Goal: Find specific page/section

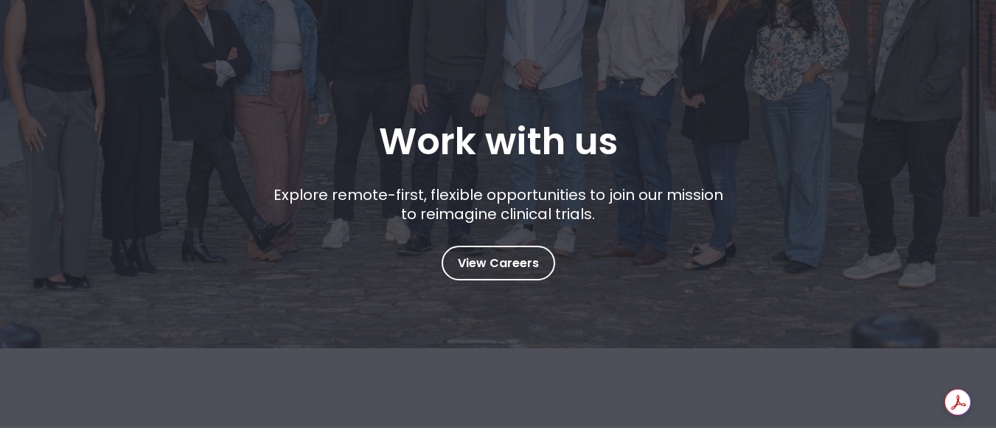
scroll to position [84, 0]
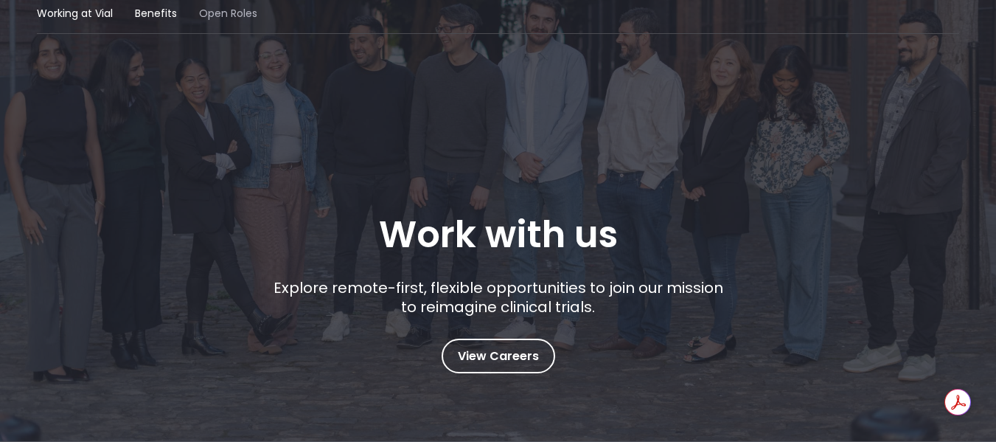
click at [231, 8] on span "Open Roles" at bounding box center [228, 13] width 58 height 15
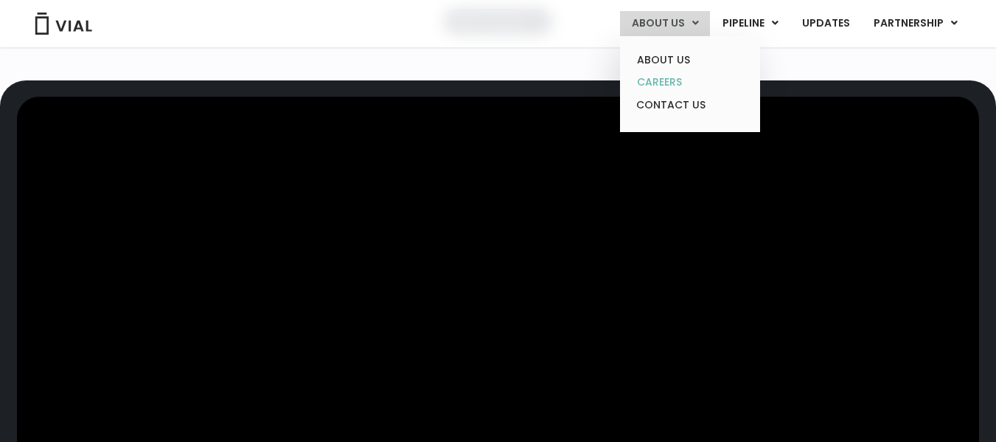
click at [659, 78] on link "CAREERS" at bounding box center [689, 82] width 129 height 23
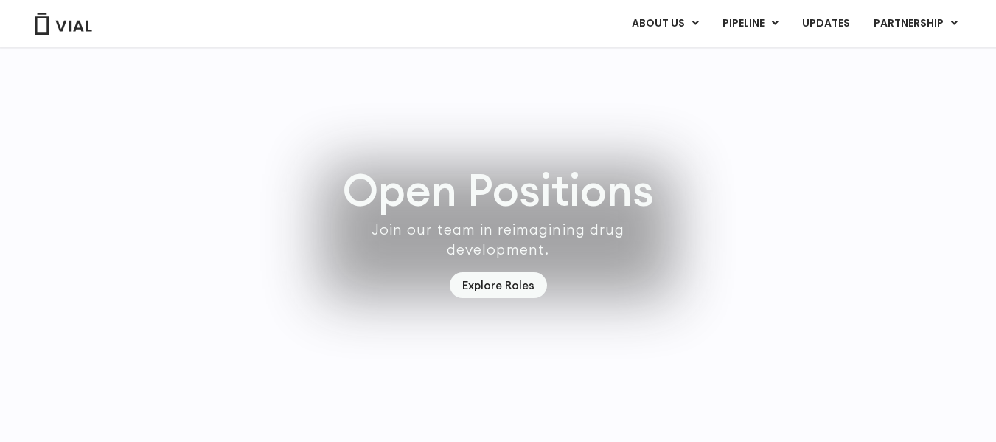
scroll to position [4343, 0]
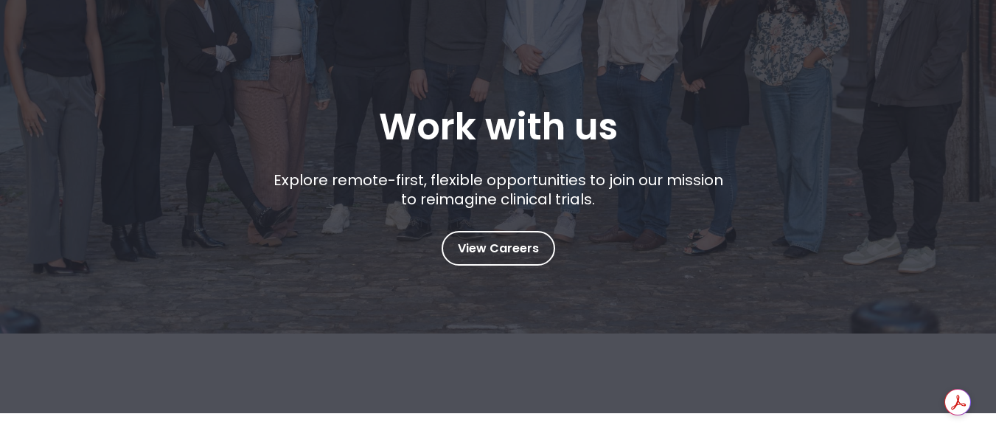
scroll to position [192, 0]
click at [495, 251] on span "View Careers" at bounding box center [498, 248] width 81 height 19
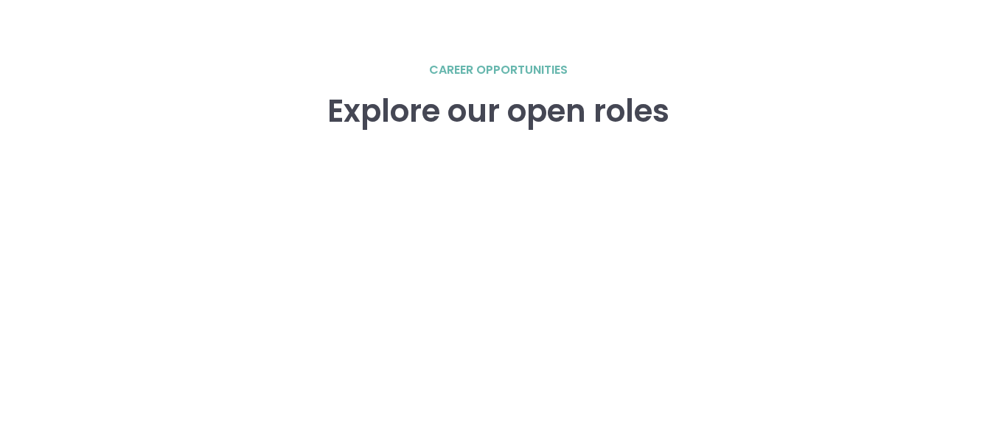
scroll to position [2053, 0]
